Goal: Obtain resource: Obtain resource

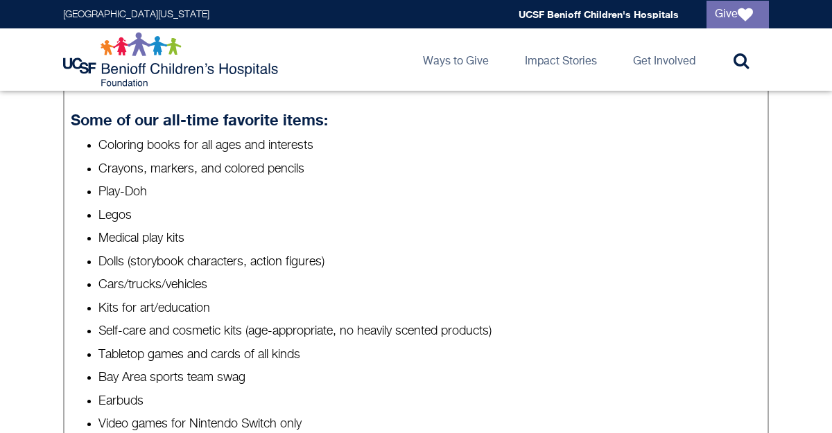
scroll to position [928, 0]
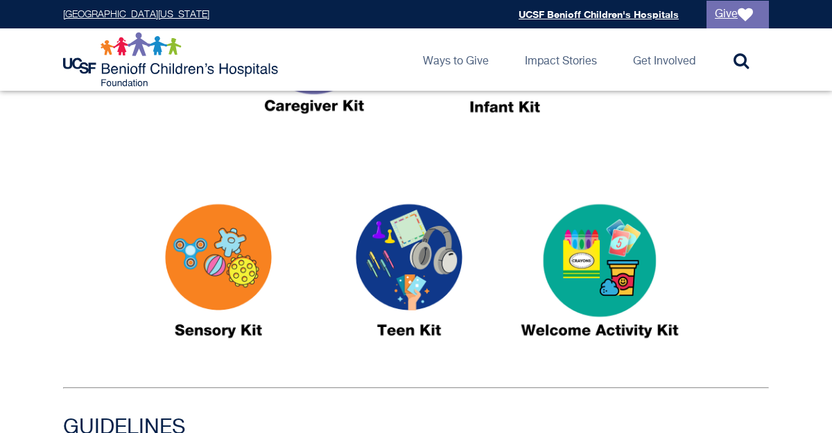
scroll to position [692, 0]
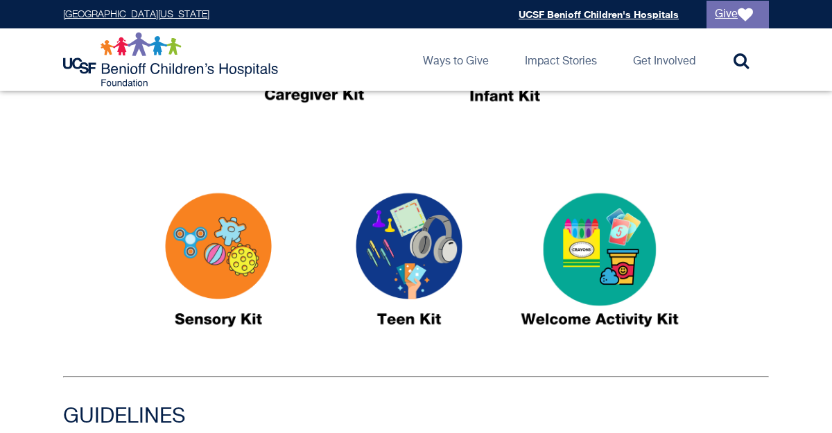
click at [427, 263] on img at bounding box center [408, 266] width 173 height 200
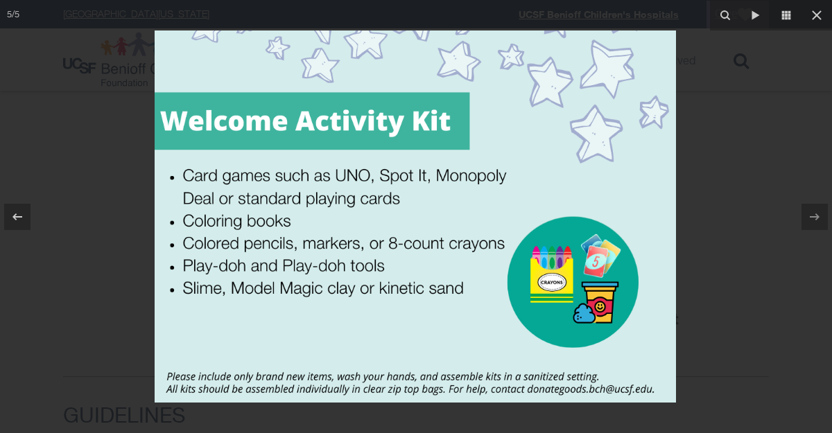
click at [752, 123] on div at bounding box center [416, 216] width 832 height 433
